Goal: Complete application form: Complete application form

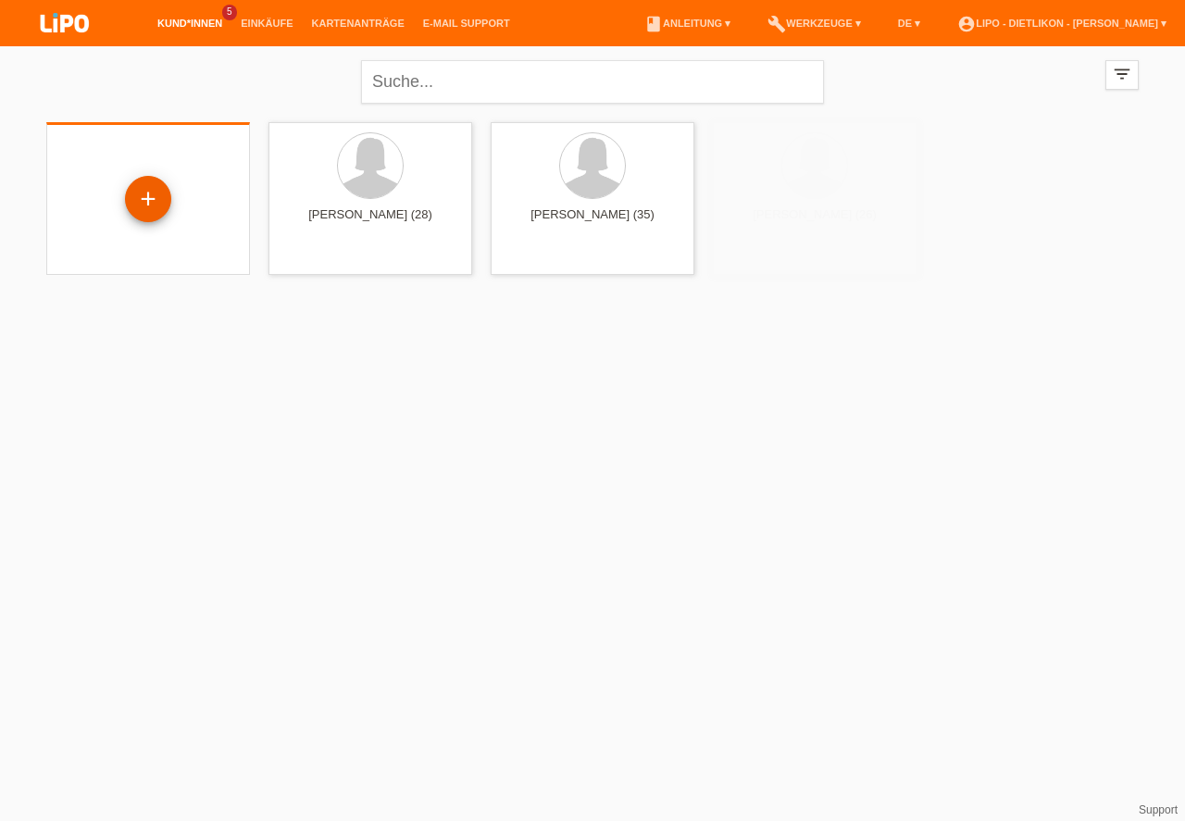
click at [153, 198] on div "+" at bounding box center [148, 198] width 44 height 31
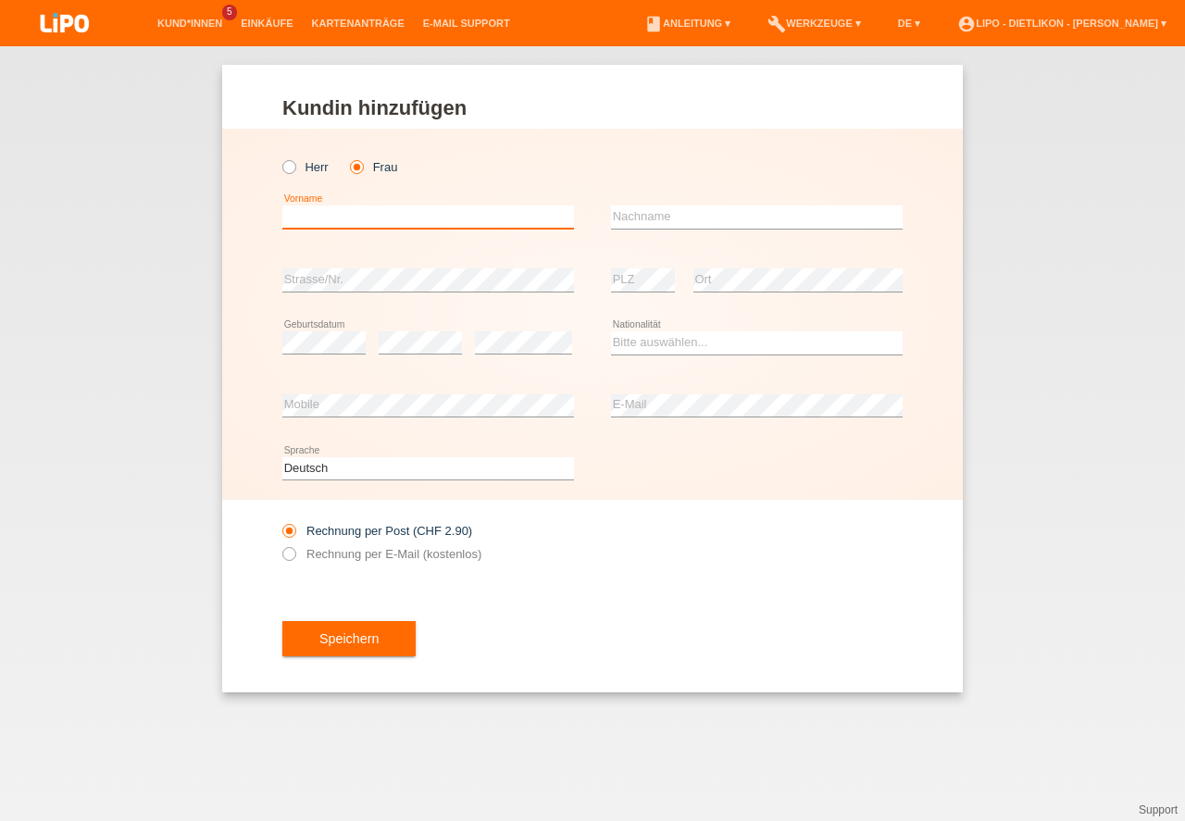
click at [359, 226] on input "text" at bounding box center [428, 217] width 292 height 23
click at [288, 216] on input "[PERSON_NAME]" at bounding box center [428, 217] width 292 height 23
type input "[PERSON_NAME]"
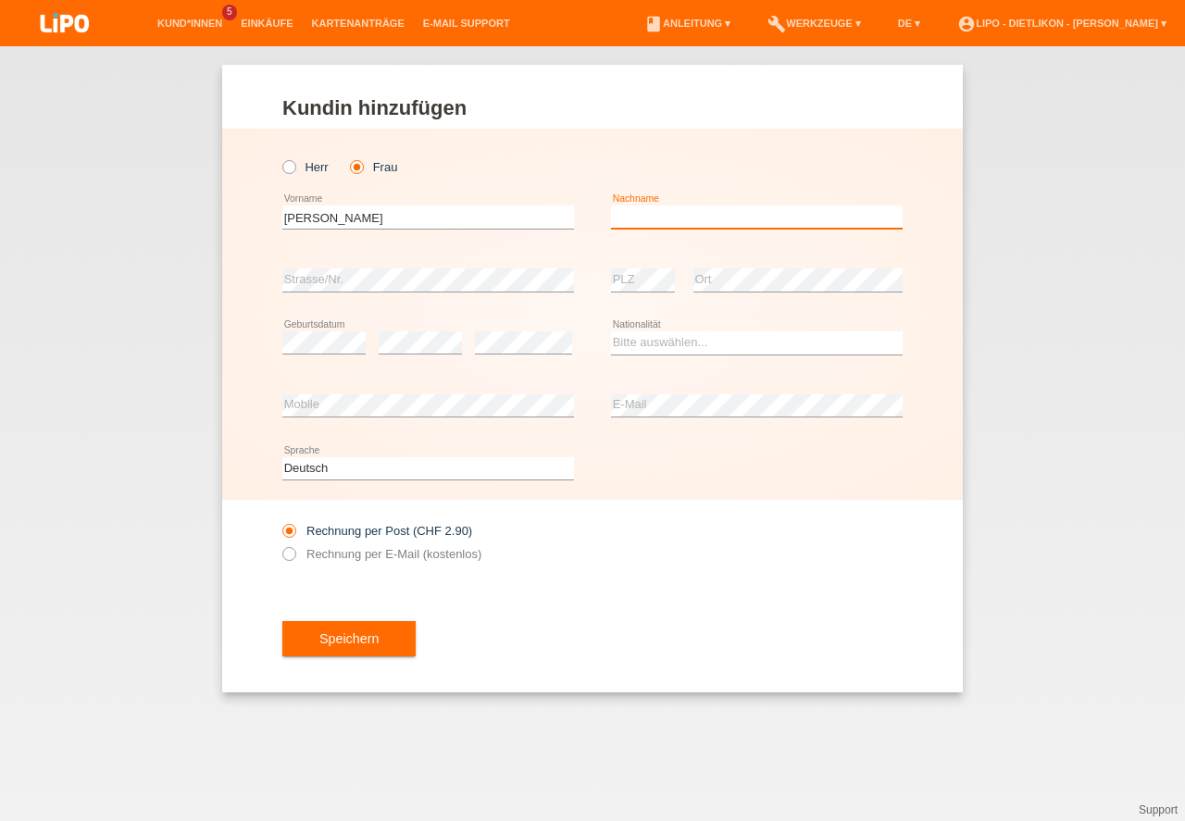
click at [731, 210] on input "text" at bounding box center [757, 217] width 292 height 23
type input "Malvone"
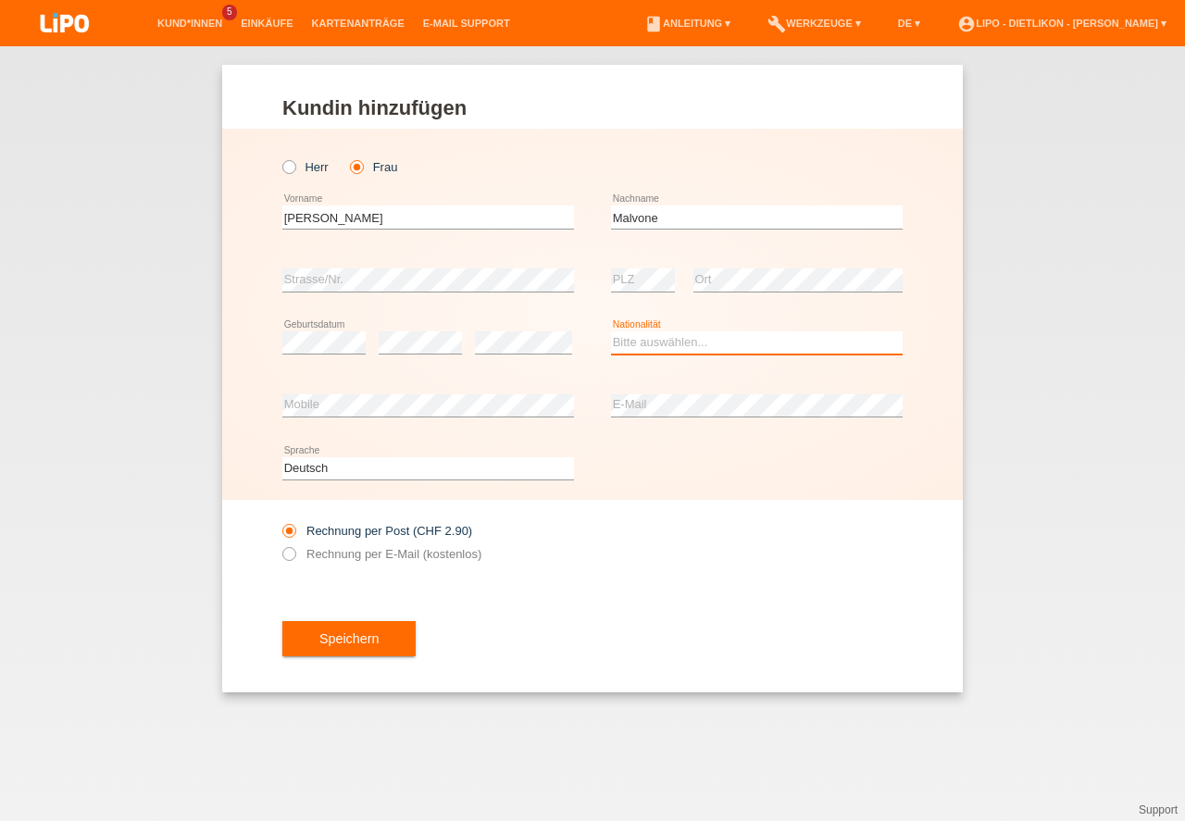
click at [660, 341] on select "Bitte auswählen... Schweiz Deutschland Liechtenstein Österreich ------------ Af…" at bounding box center [757, 342] width 292 height 22
select select "CH"
click at [0, 0] on option "[GEOGRAPHIC_DATA]" at bounding box center [0, 0] width 0 height 0
click at [280, 544] on icon at bounding box center [280, 544] width 0 height 0
click at [291, 557] on input "Rechnung per E-Mail (kostenlos)" at bounding box center [288, 558] width 12 height 23
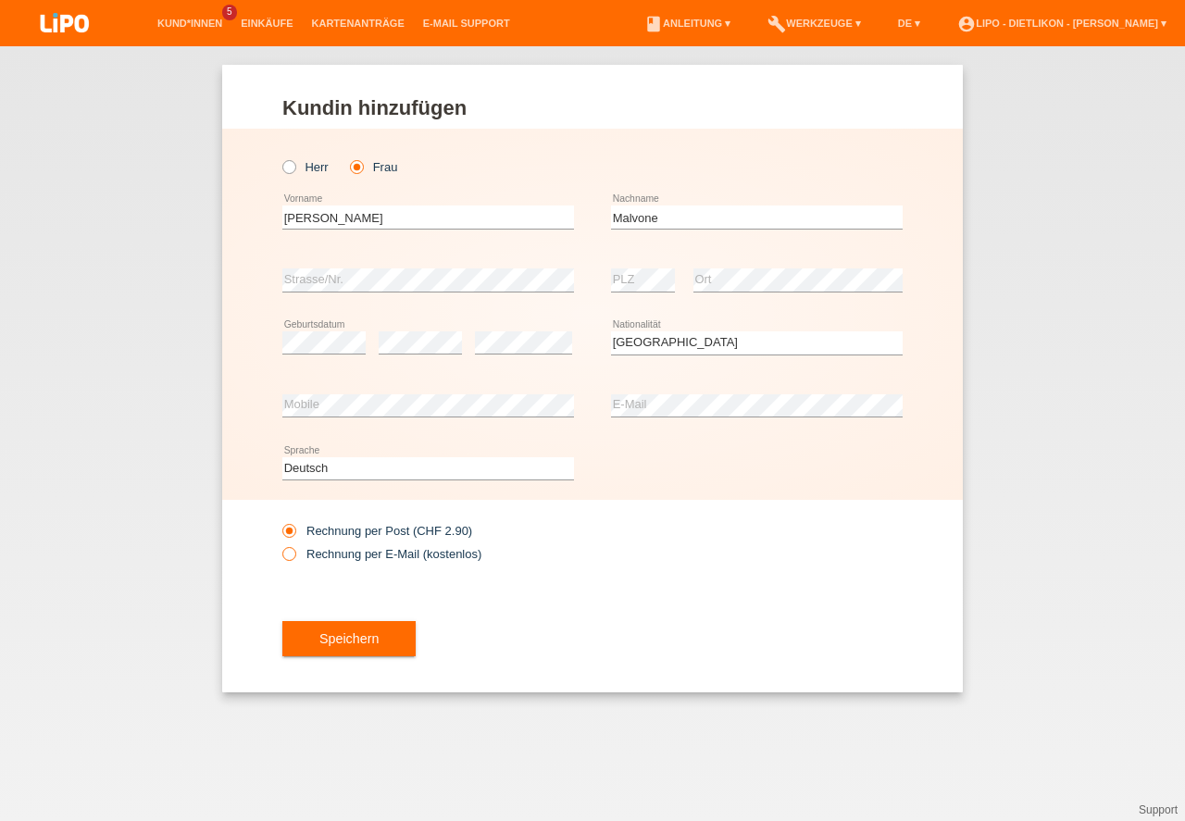
radio input "true"
click at [345, 640] on button "Speichern" at bounding box center [348, 638] width 133 height 35
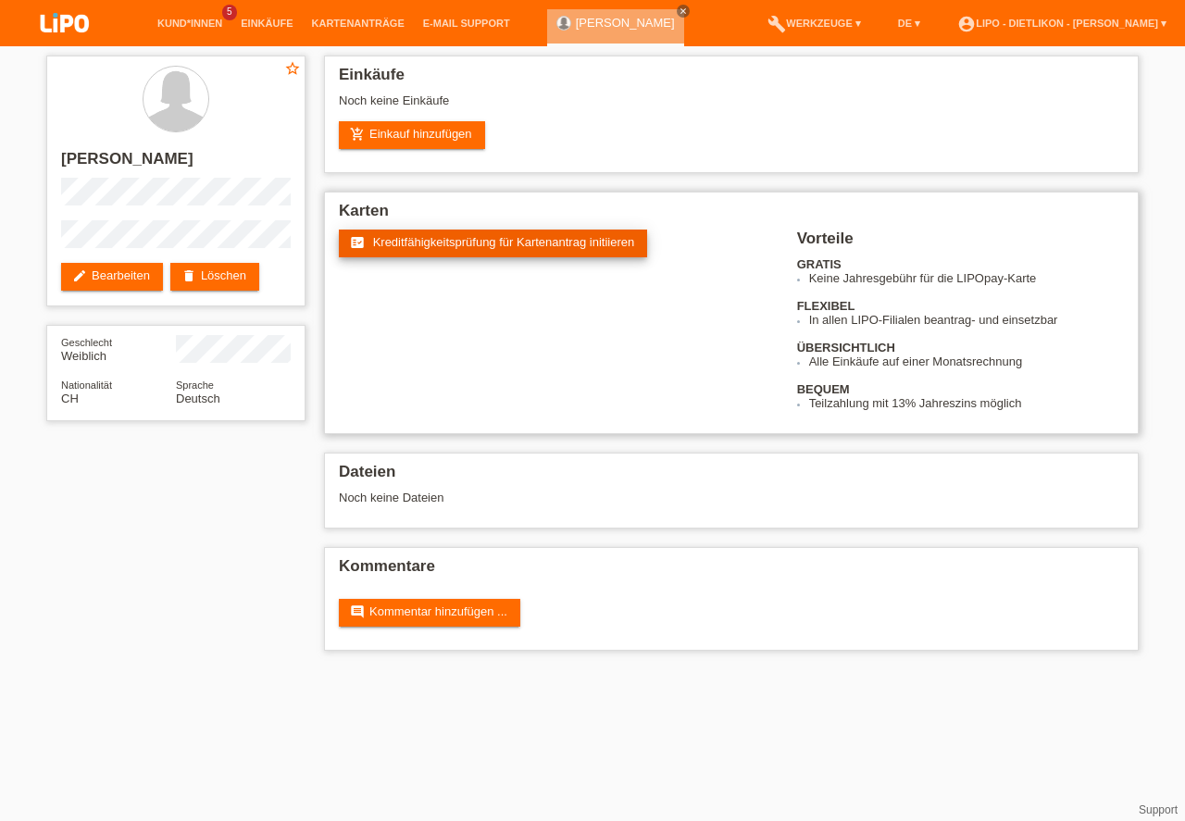
click at [490, 242] on span "Kreditfähigkeitsprüfung für Kartenantrag initiieren" at bounding box center [504, 242] width 262 height 14
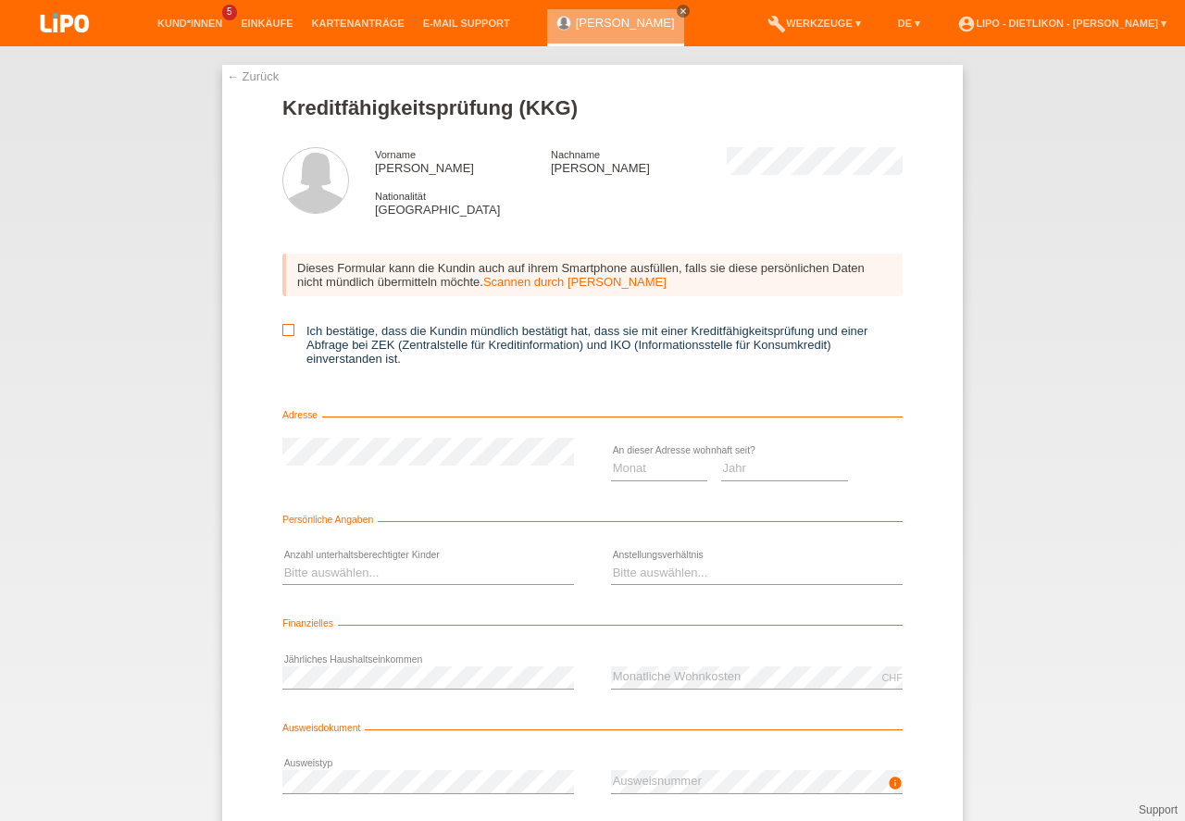
click at [283, 331] on icon at bounding box center [288, 330] width 12 height 12
click at [283, 331] on input "Ich bestätige, dass die Kundin mündlich bestätigt hat, dass sie mit einer Kredi…" at bounding box center [288, 330] width 12 height 12
checkbox input "true"
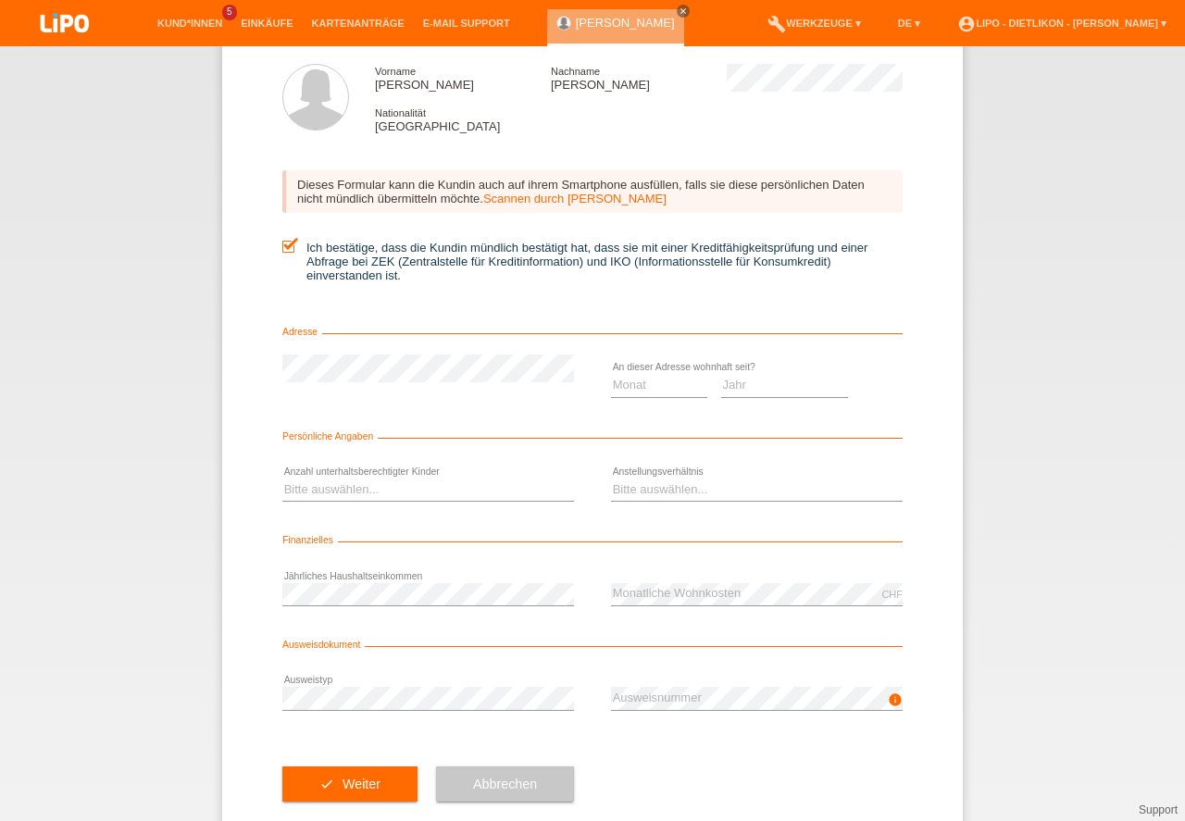
scroll to position [122, 0]
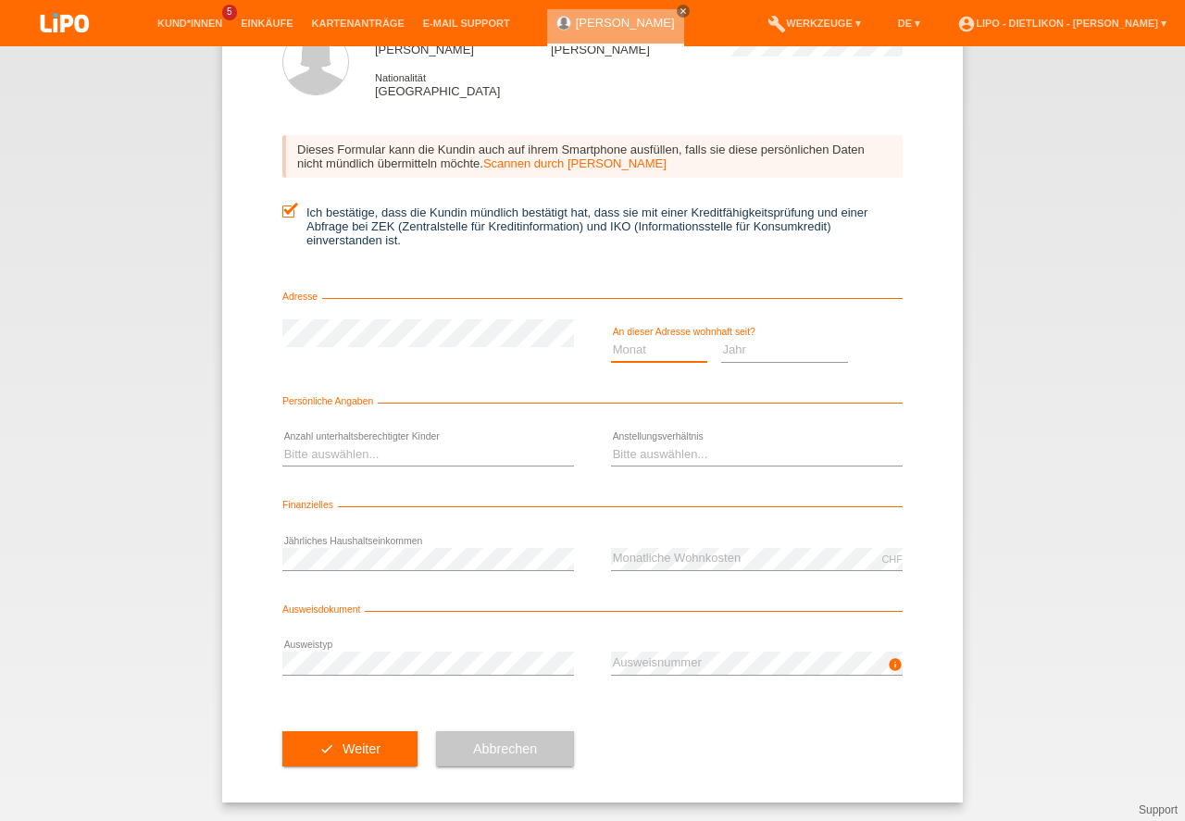
click at [660, 348] on select "Monat 01 02 03 04 05 06 07 08 09 10" at bounding box center [659, 350] width 96 height 22
select select "09"
click at [0, 0] on option "09" at bounding box center [0, 0] width 0 height 0
click at [787, 354] on select "Jahr 2025 2024 2023 2022 2021 2020 2019 2018 2017 2016 2015 2014 2013 2012 2011…" at bounding box center [785, 350] width 128 height 22
select select "2024"
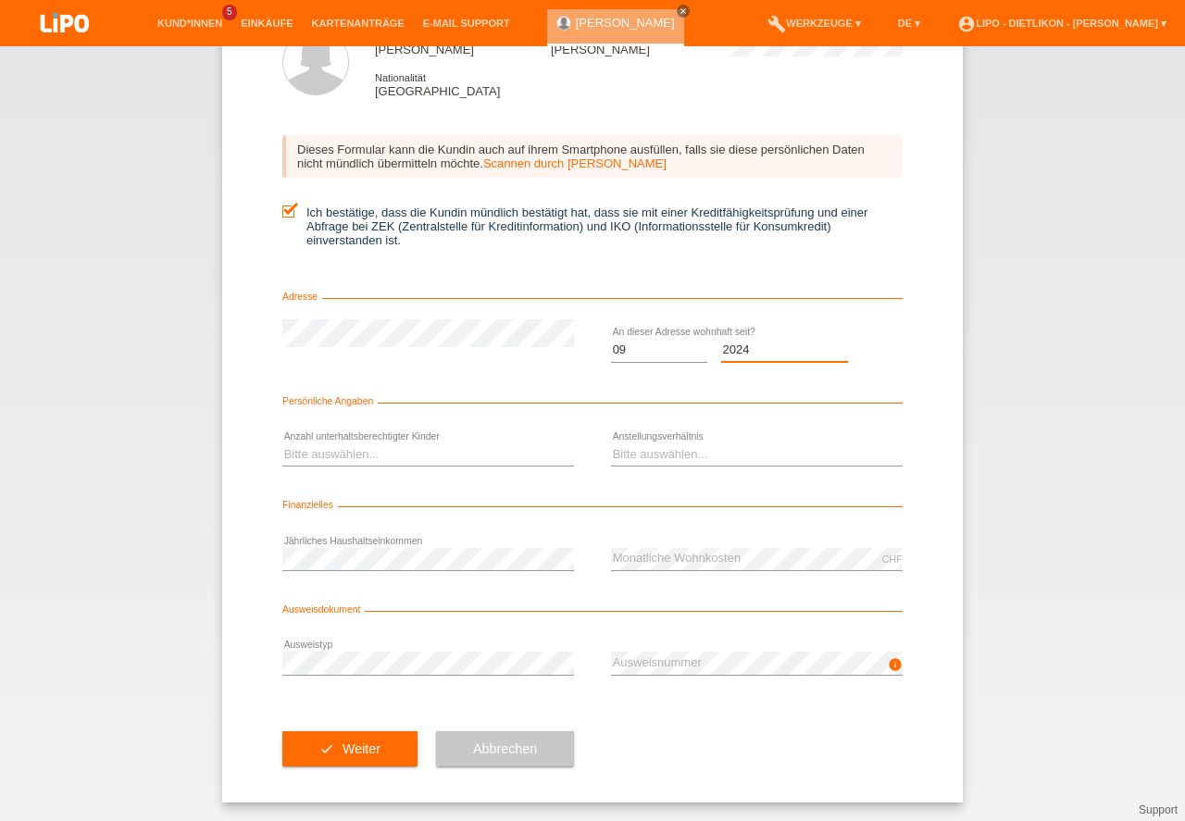
click at [0, 0] on option "2024" at bounding box center [0, 0] width 0 height 0
click at [404, 447] on select "Bitte auswählen... 0 1 2 3 4 5 6 7 8 9" at bounding box center [428, 455] width 292 height 22
select select "0"
click at [0, 0] on option "0" at bounding box center [0, 0] width 0 height 0
click at [622, 455] on select "Bitte auswählen... Unbefristet Befristet Lehrling/Student Pensioniert Nicht arb…" at bounding box center [757, 455] width 292 height 22
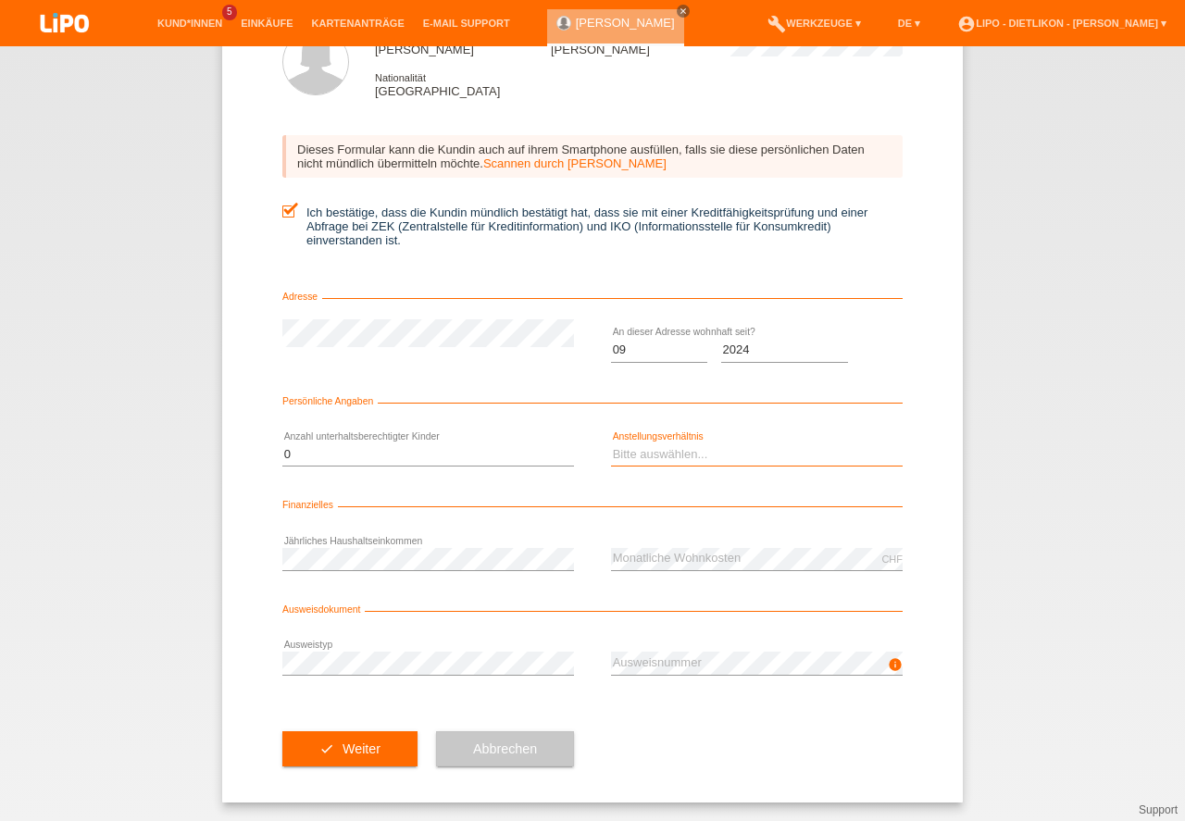
select select "UNLIMITED"
click at [0, 0] on option "Unbefristet" at bounding box center [0, 0] width 0 height 0
click at [352, 751] on button "check Weiter" at bounding box center [349, 749] width 135 height 35
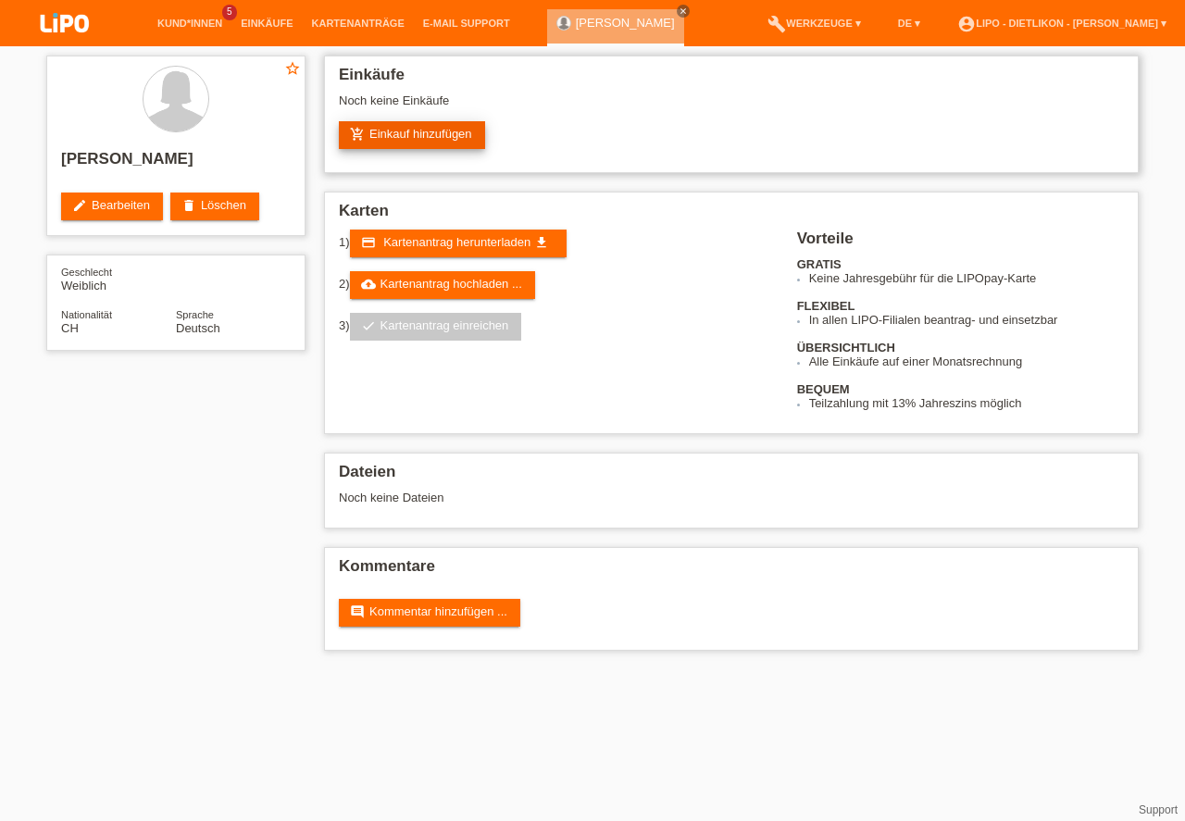
click at [378, 137] on link "add_shopping_cart Einkauf hinzufügen" at bounding box center [412, 135] width 146 height 28
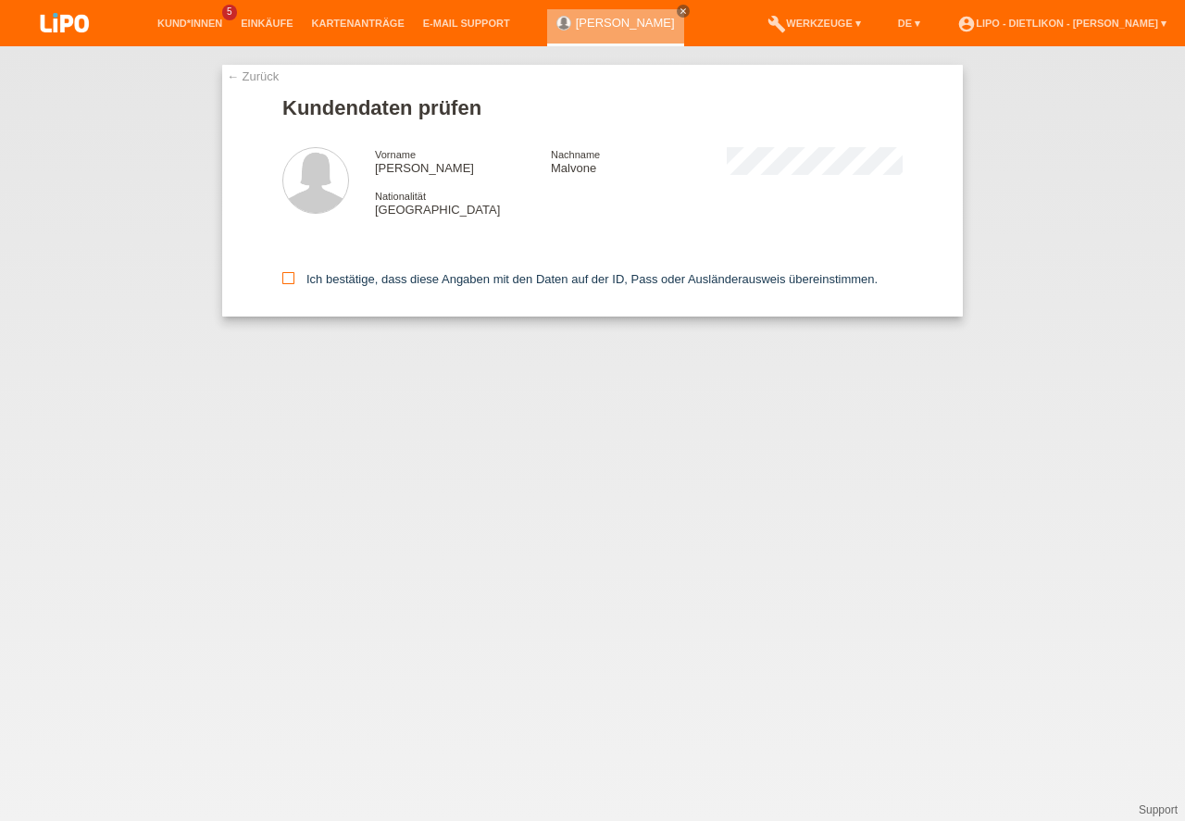
click at [287, 283] on icon at bounding box center [288, 278] width 12 height 12
click at [287, 283] on input "Ich bestätige, dass diese Angaben mit den Daten auf der ID, Pass oder Ausländer…" at bounding box center [288, 278] width 12 height 12
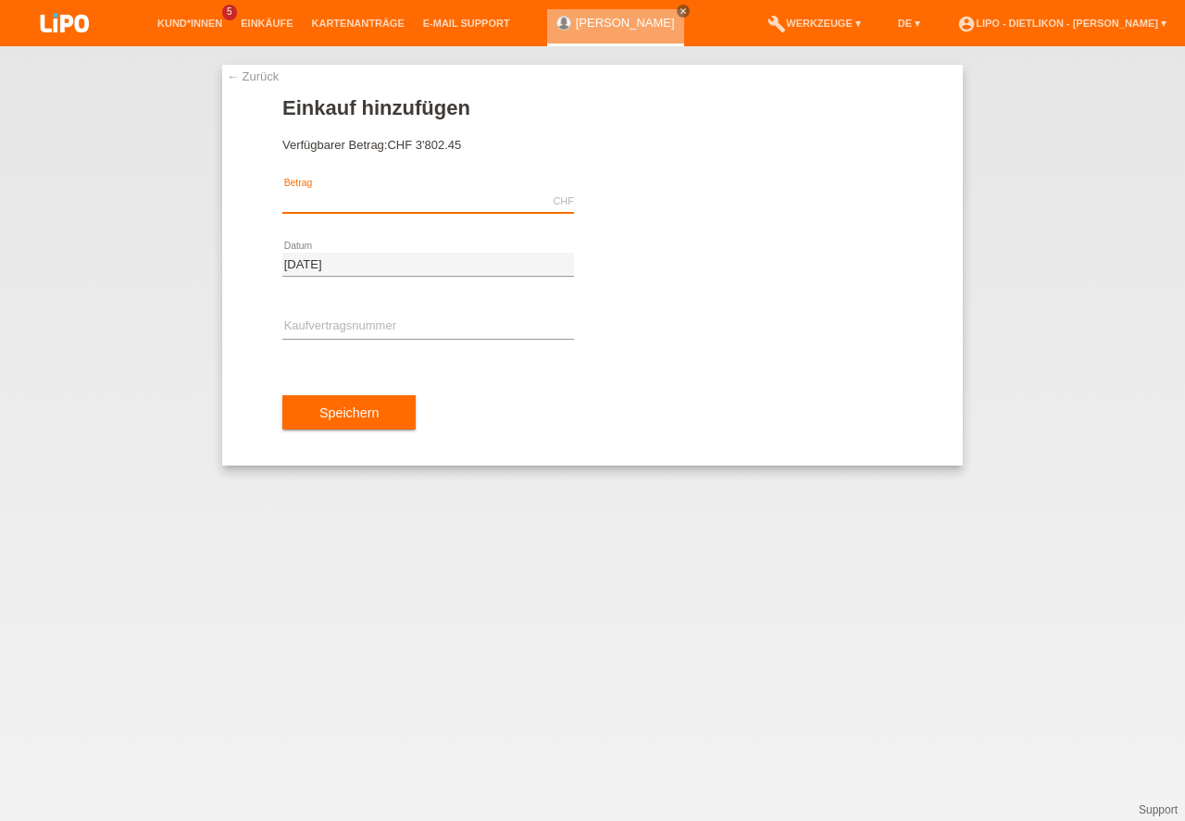
click at [341, 196] on input "text" at bounding box center [428, 201] width 292 height 23
type input "1454.00"
click at [323, 319] on input "text" at bounding box center [428, 327] width 292 height 23
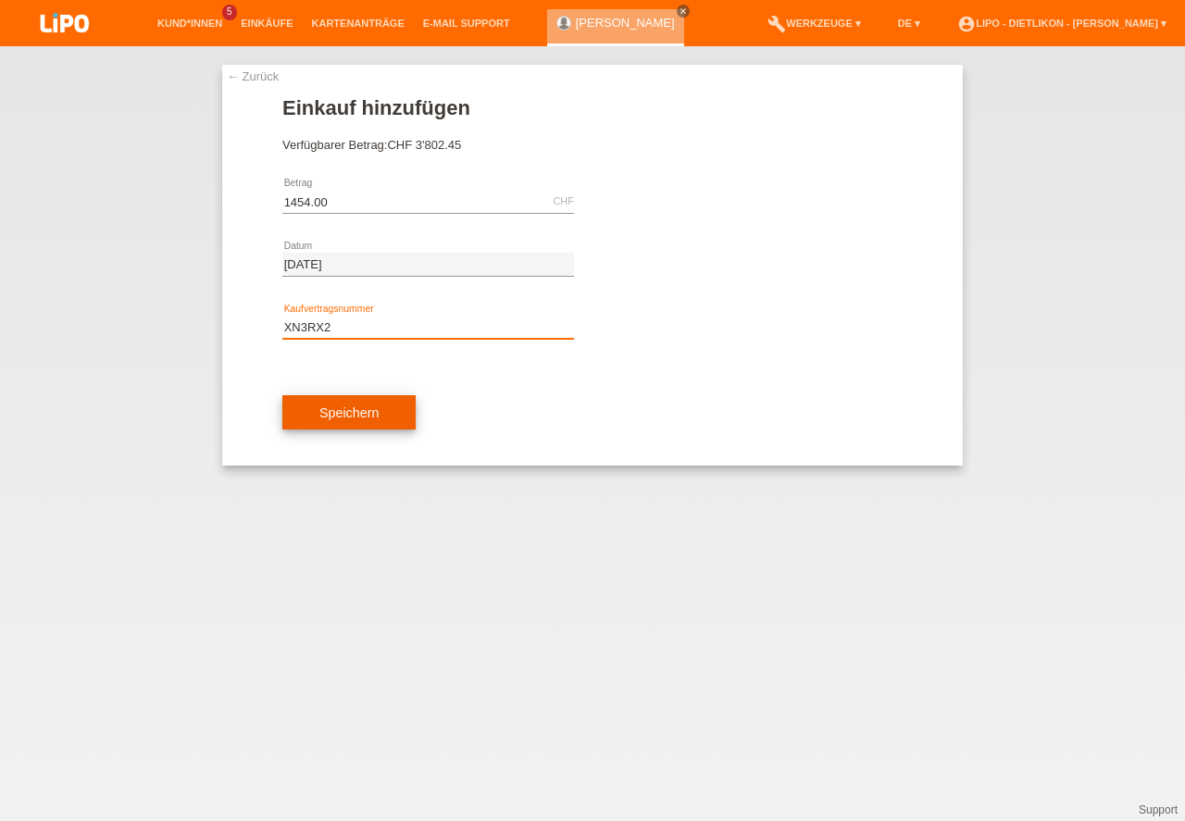
type input "XN3RX2"
click at [405, 402] on button "Speichern" at bounding box center [348, 412] width 133 height 35
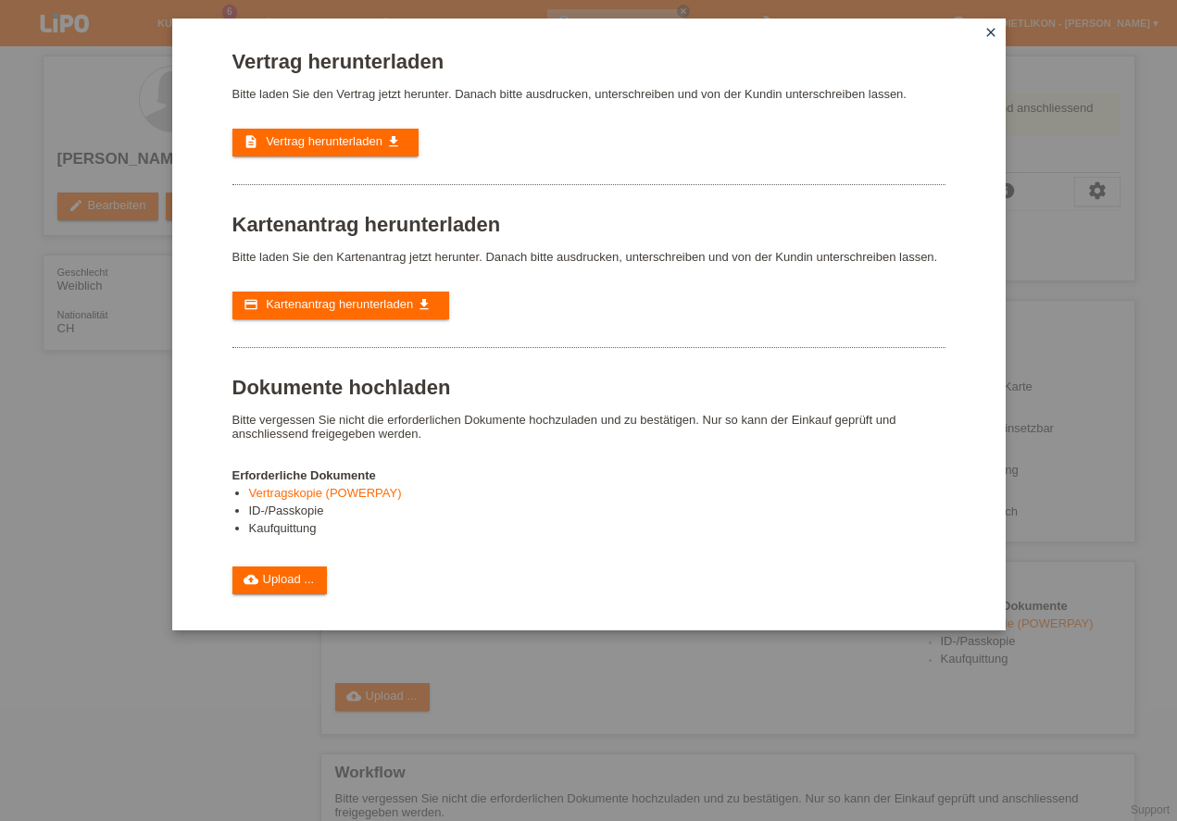
click at [657, 690] on div "Vertrag herunterladen Bitte laden Sie den Vertrag jetzt herunter. Danach bitte …" at bounding box center [588, 410] width 1177 height 821
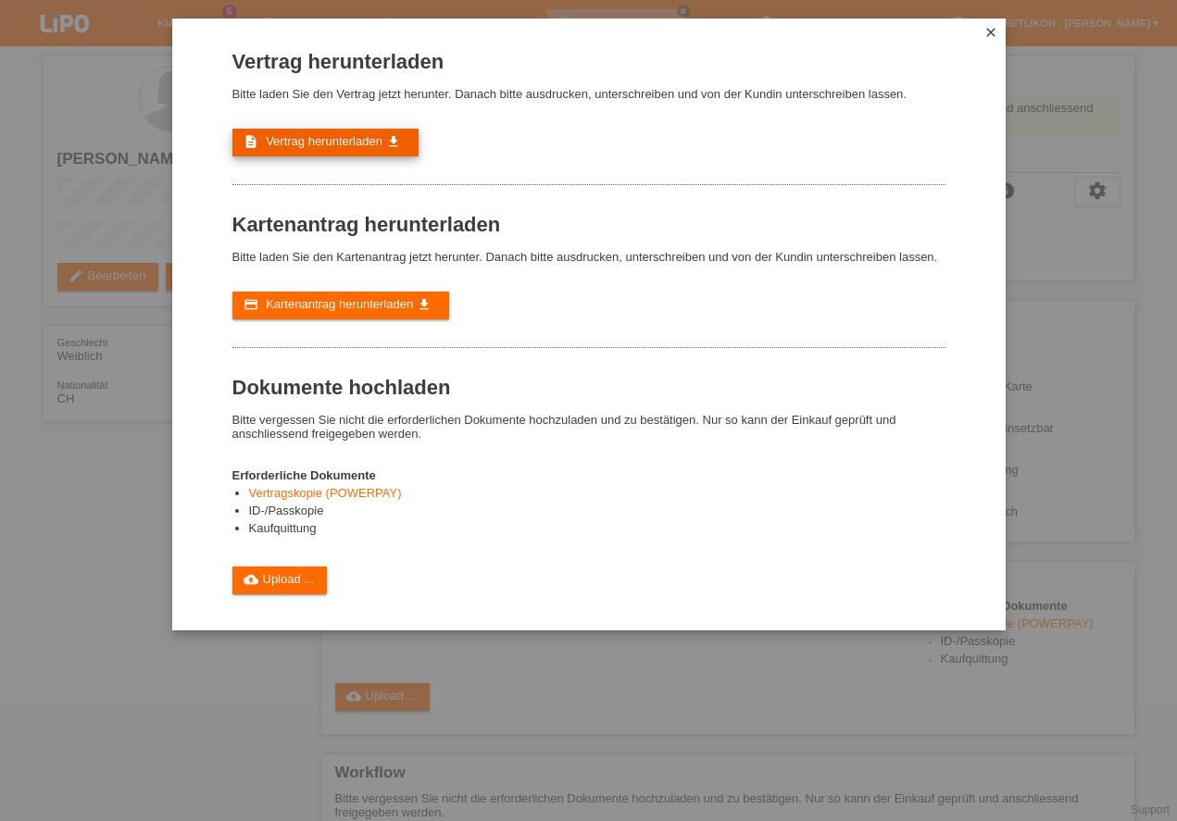
click at [256, 143] on icon "description" at bounding box center [251, 141] width 15 height 15
drag, startPoint x: 626, startPoint y: 37, endPoint x: 615, endPoint y: 145, distance: 108.9
click at [547, 35] on div "Vertrag herunterladen Bitte laden Sie den Vertrag jetzt herunter. Danach bitte …" at bounding box center [588, 325] width 833 height 612
drag, startPoint x: 547, startPoint y: 35, endPoint x: 499, endPoint y: 4, distance: 57.5
click at [501, 19] on div "Vertrag herunterladen Bitte laden Sie den Vertrag jetzt herunter. Danach bitte …" at bounding box center [588, 325] width 833 height 612
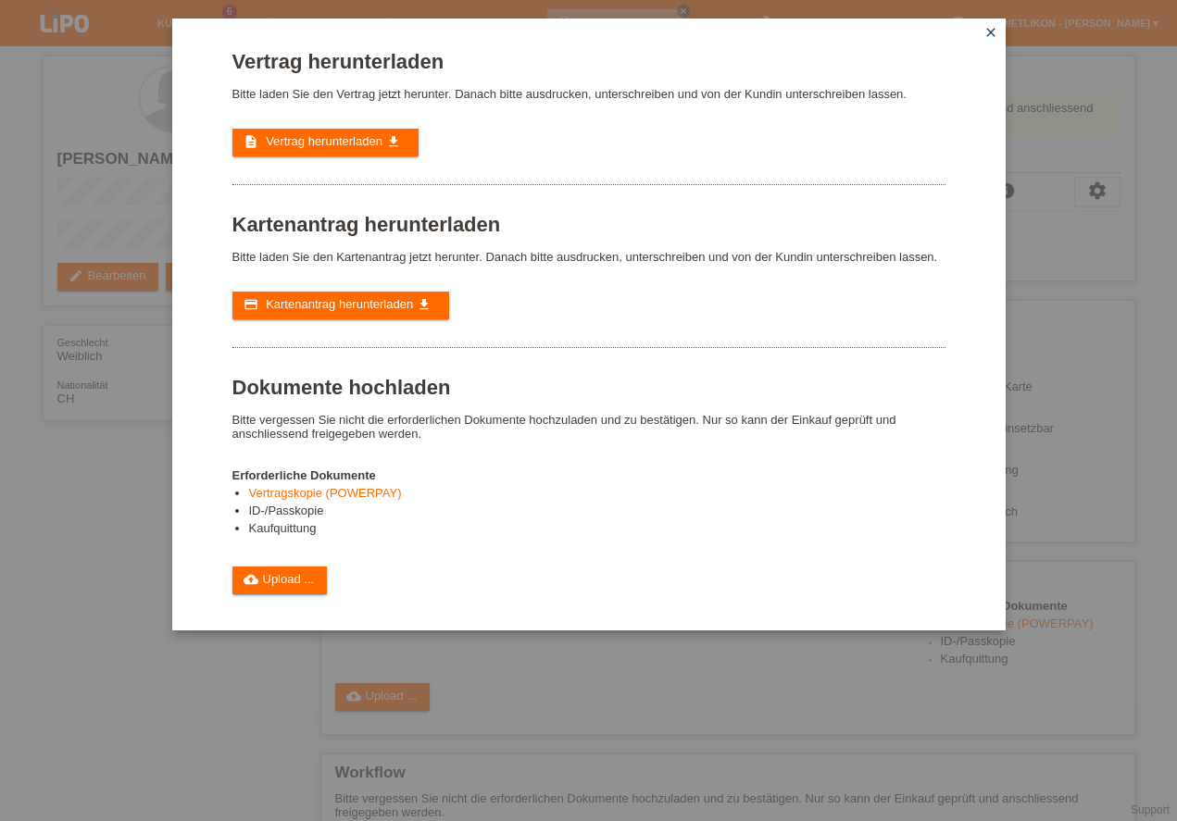
click at [499, 4] on div "Vertrag herunterladen Bitte laden Sie den Vertrag jetzt herunter. Danach bitte …" at bounding box center [588, 410] width 1177 height 821
click at [988, 33] on icon "close" at bounding box center [990, 32] width 15 height 15
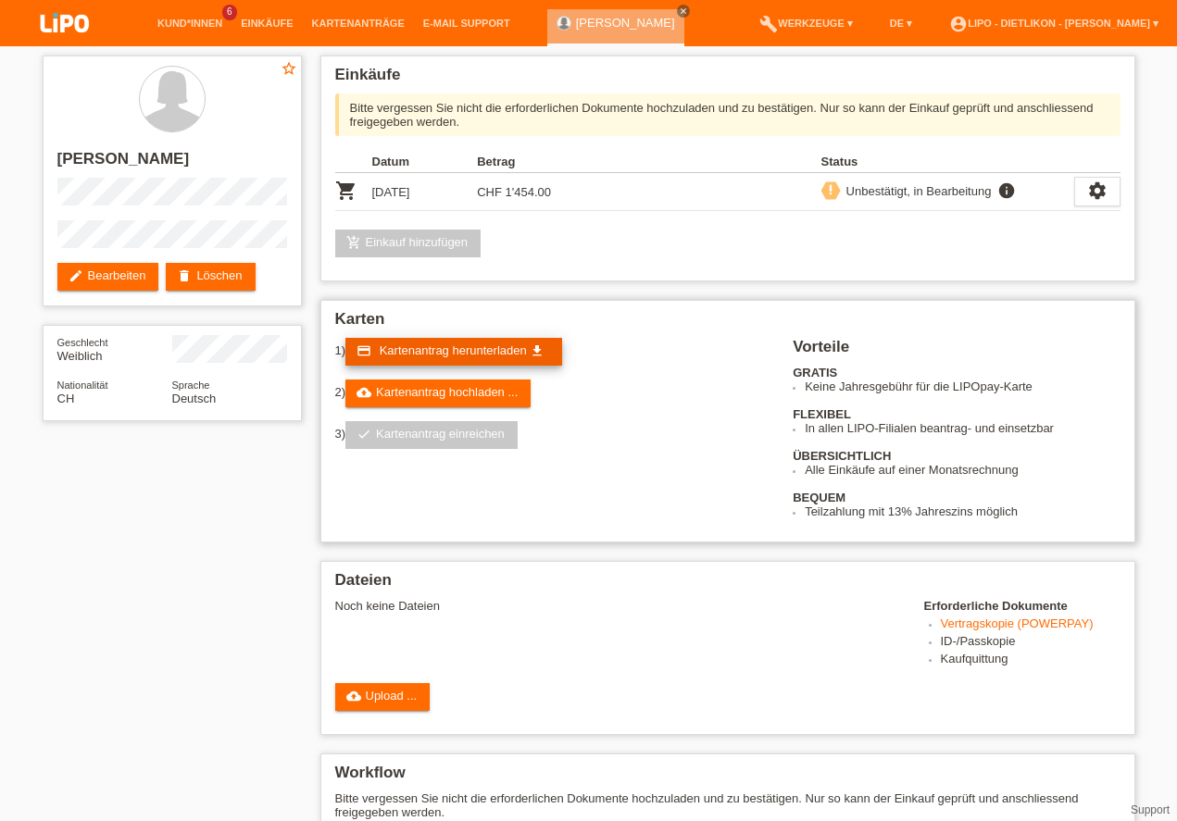
click at [443, 349] on span "Kartenantrag herunterladen" at bounding box center [453, 351] width 147 height 14
click at [413, 339] on link "credit_card Kartenantrag herunterladen get_app" at bounding box center [453, 352] width 217 height 28
click at [426, 343] on link "credit_card Kartenantrag herunterladen get_app" at bounding box center [453, 352] width 217 height 28
